Goal: Task Accomplishment & Management: Manage account settings

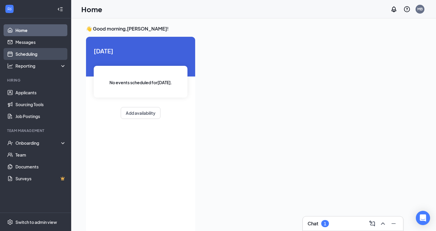
click at [30, 52] on link "Scheduling" at bounding box center [40, 54] width 51 height 12
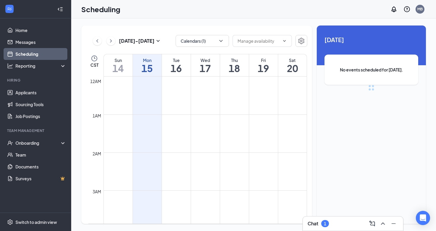
scroll to position [292, 0]
click at [382, 222] on icon "ChevronUp" at bounding box center [382, 223] width 7 height 7
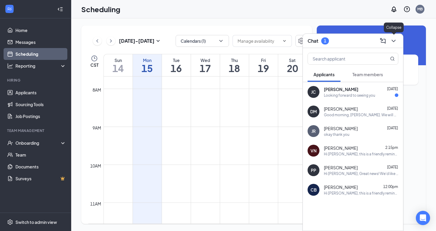
click at [394, 37] on icon "ChevronDown" at bounding box center [393, 40] width 7 height 7
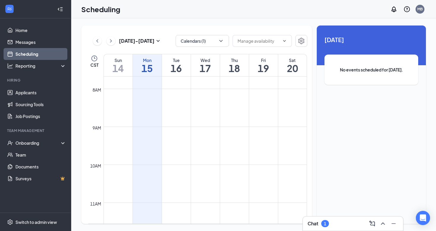
click at [109, 39] on icon "ChevronRight" at bounding box center [111, 40] width 6 height 7
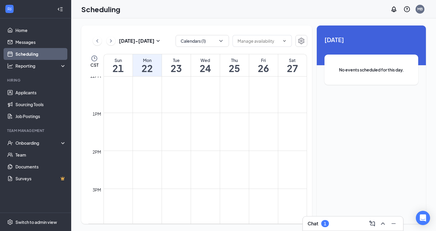
click at [100, 40] on button at bounding box center [97, 40] width 9 height 9
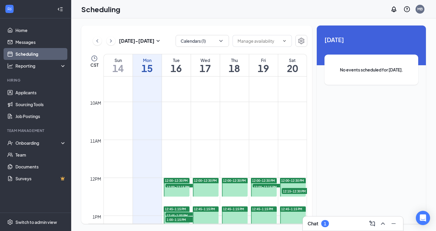
scroll to position [354, 0]
click at [207, 180] on span "12:00-12:30 PM" at bounding box center [205, 181] width 23 height 4
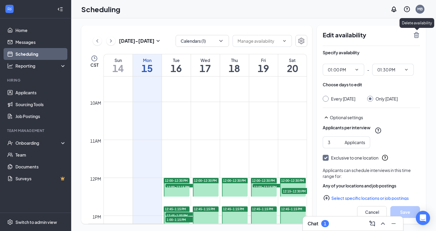
click at [417, 34] on icon "TrashOutline" at bounding box center [416, 34] width 7 height 7
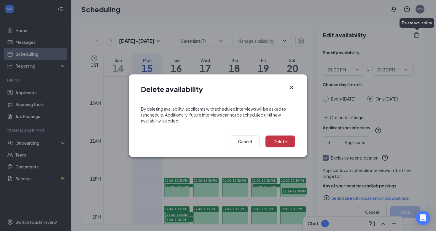
click at [280, 139] on button "Delete" at bounding box center [280, 142] width 30 height 12
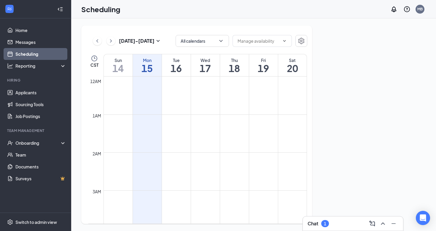
scroll to position [292, 0]
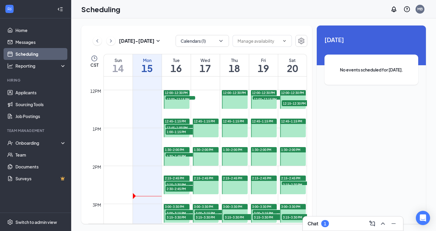
scroll to position [440, 0]
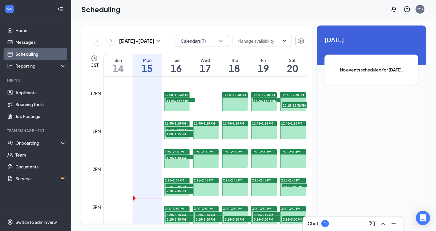
click at [207, 122] on span "12:45-1:15 PM" at bounding box center [204, 123] width 21 height 4
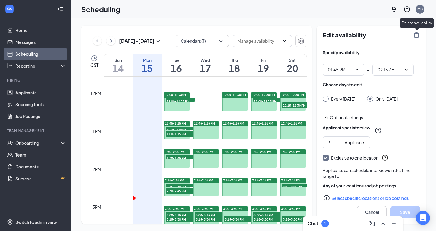
click at [419, 34] on icon "TrashOutline" at bounding box center [416, 35] width 5 height 6
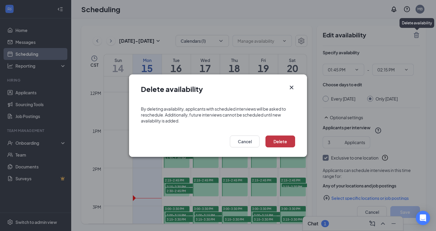
click at [277, 139] on button "Delete" at bounding box center [280, 142] width 30 height 12
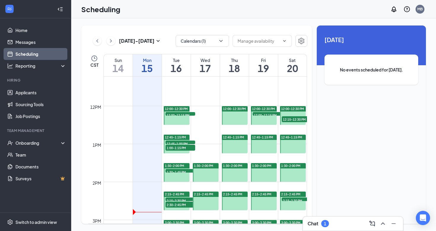
scroll to position [427, 0]
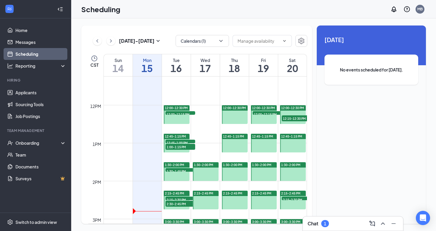
click at [209, 163] on span "1:30-2:00 PM" at bounding box center [203, 165] width 19 height 4
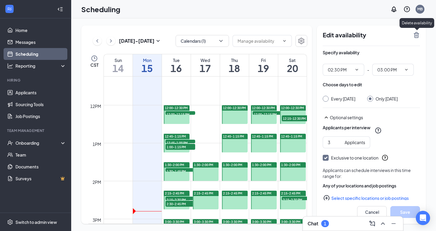
click at [418, 32] on icon "TrashOutline" at bounding box center [416, 34] width 7 height 7
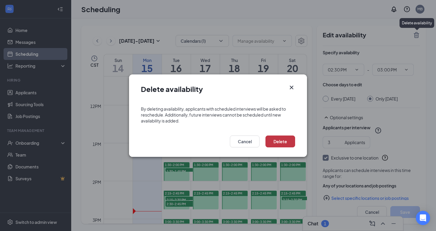
click at [287, 139] on button "Delete" at bounding box center [280, 142] width 30 height 12
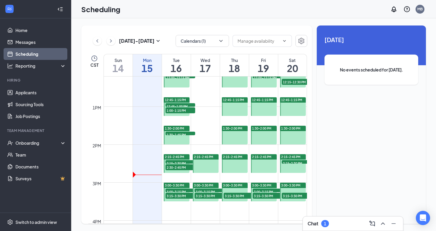
scroll to position [467, 0]
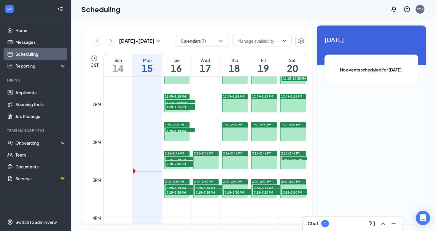
click at [204, 154] on span "2:15-2:45 PM" at bounding box center [203, 153] width 19 height 4
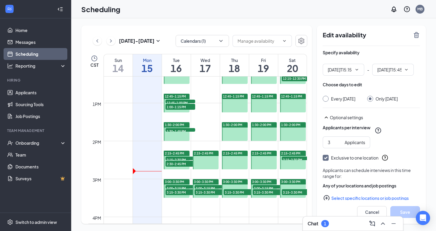
type input "03:15 PM"
type input "03:45 PM"
click at [415, 35] on icon "TrashOutline" at bounding box center [416, 34] width 7 height 7
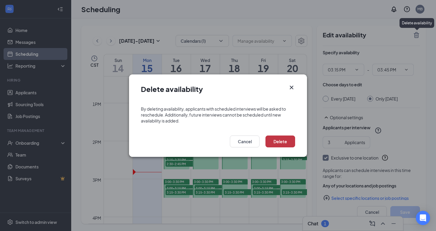
click at [280, 144] on button "Delete" at bounding box center [280, 142] width 30 height 12
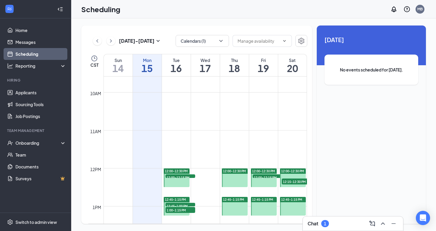
scroll to position [364, 0]
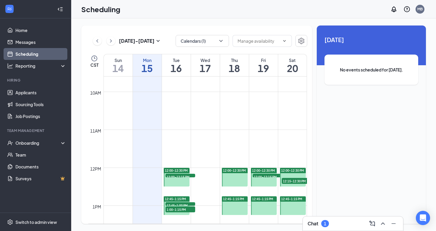
click at [33, 117] on link "Job Postings" at bounding box center [40, 116] width 51 height 12
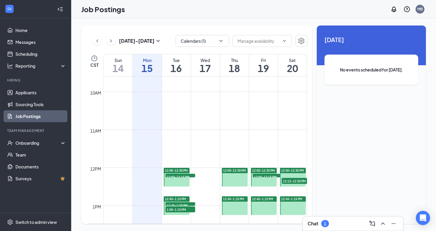
click at [30, 117] on link "Job Postings" at bounding box center [40, 116] width 51 height 12
click at [29, 113] on link "Job Postings" at bounding box center [40, 116] width 51 height 12
click at [32, 116] on link "Job Postings" at bounding box center [40, 116] width 51 height 12
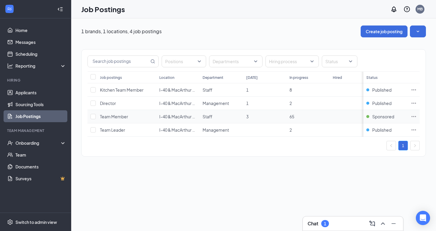
click at [415, 118] on icon "Ellipses" at bounding box center [414, 117] width 6 height 6
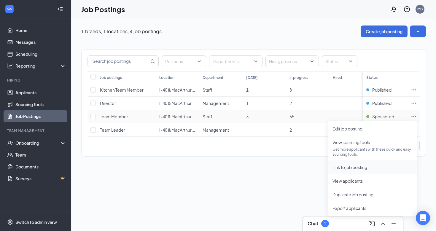
click at [358, 168] on span "Link to job posting" at bounding box center [349, 167] width 35 height 5
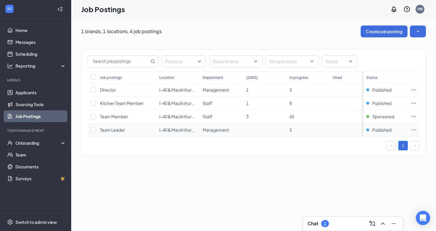
click at [415, 130] on icon "Ellipses" at bounding box center [414, 130] width 6 height 6
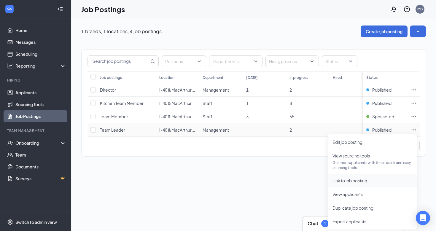
click at [347, 182] on span "Link to job posting" at bounding box center [349, 180] width 35 height 5
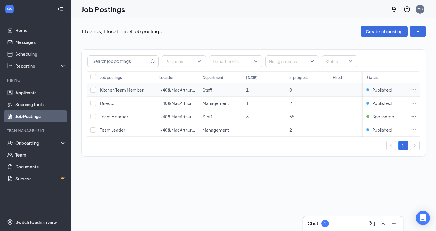
click at [414, 91] on icon "Ellipses" at bounding box center [414, 90] width 6 height 6
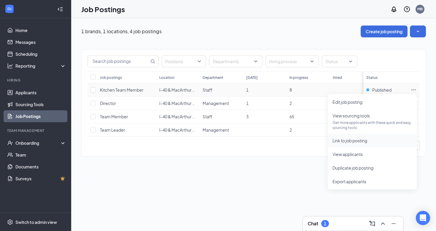
click at [346, 146] on li "Link to job posting" at bounding box center [372, 141] width 89 height 14
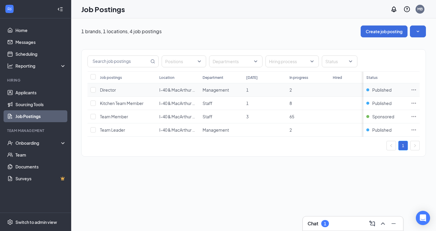
click at [413, 86] on td at bounding box center [414, 89] width 12 height 13
click at [413, 90] on icon "Ellipses" at bounding box center [414, 89] width 4 height 1
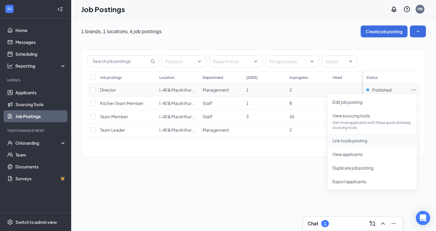
click at [337, 143] on span "Link to job posting" at bounding box center [349, 140] width 35 height 5
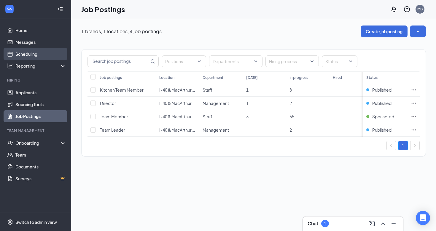
click at [34, 51] on link "Scheduling" at bounding box center [40, 54] width 51 height 12
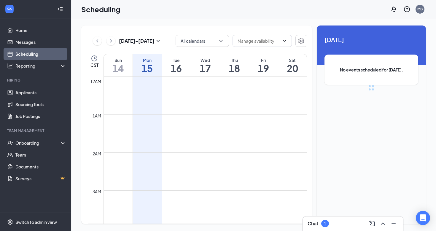
scroll to position [292, 0]
